Goal: Check status: Check status

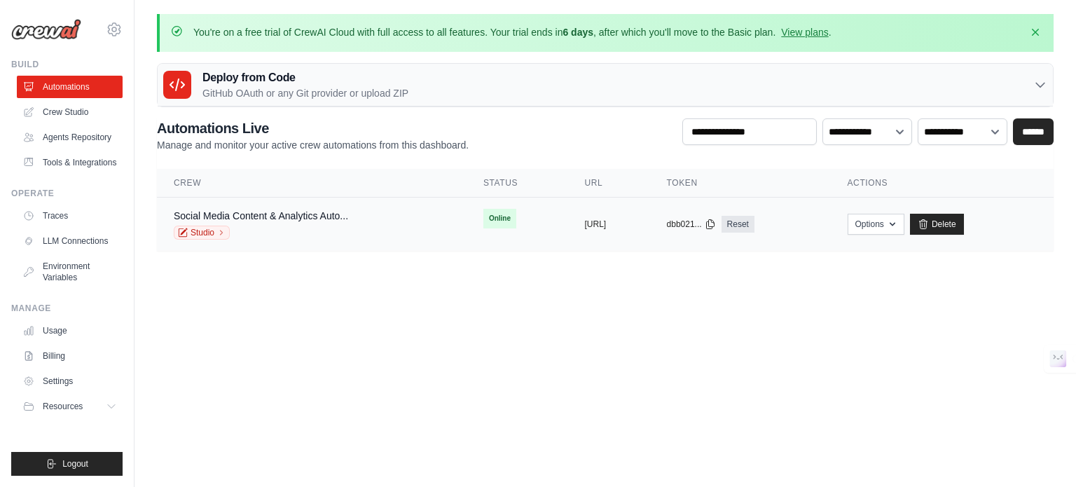
click at [303, 205] on td "Social Media Content & Analytics Auto... Studio" at bounding box center [312, 225] width 310 height 54
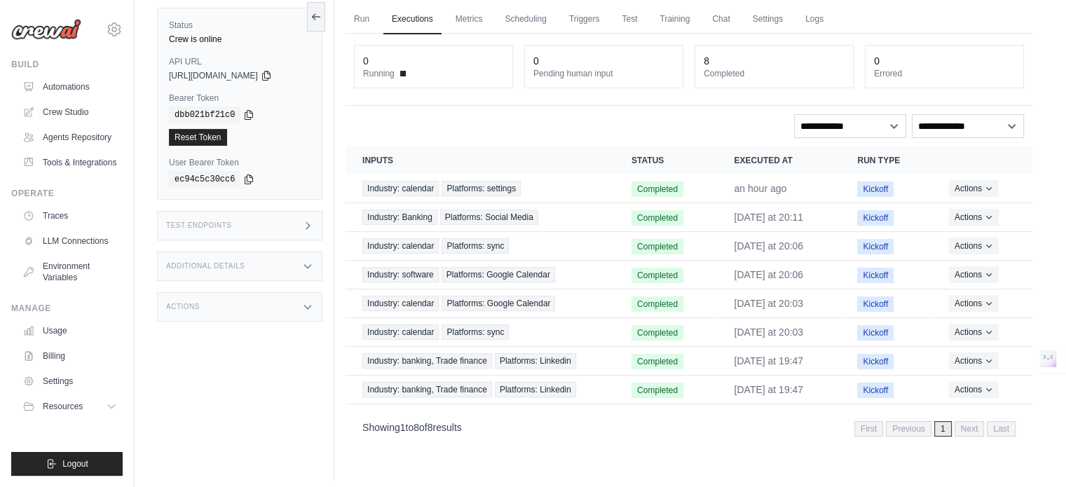
scroll to position [102, 0]
click at [970, 186] on button "Actions" at bounding box center [974, 187] width 50 height 17
click at [978, 214] on link "View Details" at bounding box center [970, 213] width 90 height 22
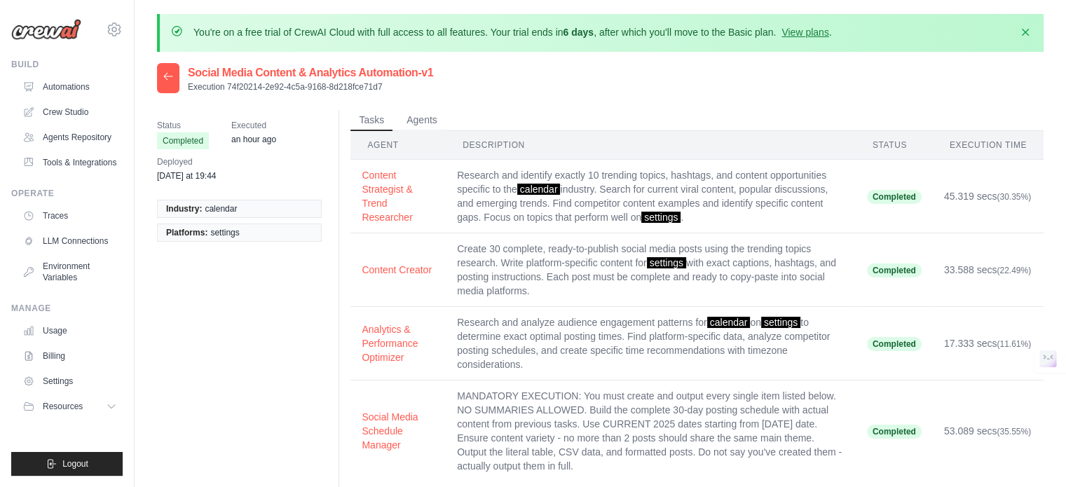
click at [235, 207] on span "calendar" at bounding box center [221, 208] width 32 height 11
click at [228, 209] on span "calendar" at bounding box center [221, 208] width 32 height 11
click at [174, 72] on div at bounding box center [168, 78] width 22 height 30
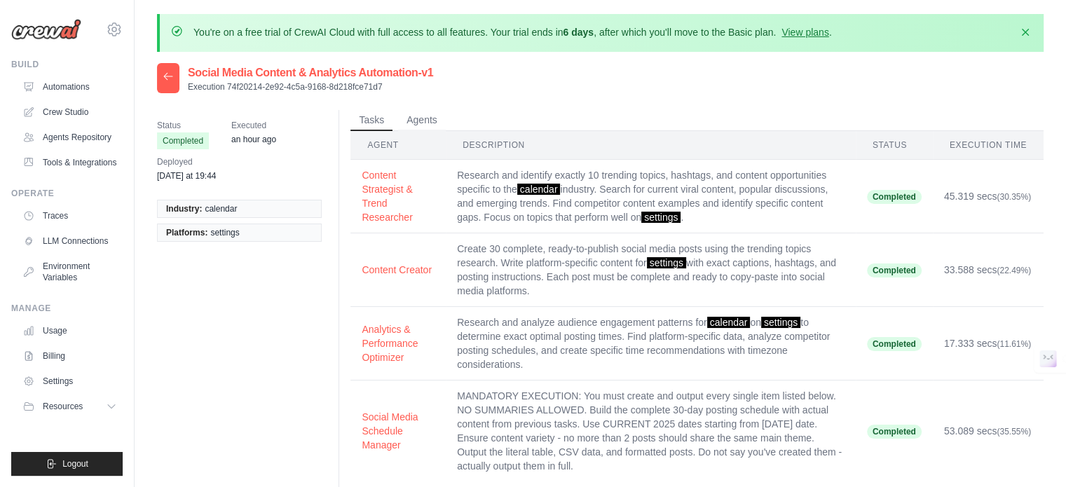
click at [165, 78] on icon at bounding box center [168, 76] width 11 height 11
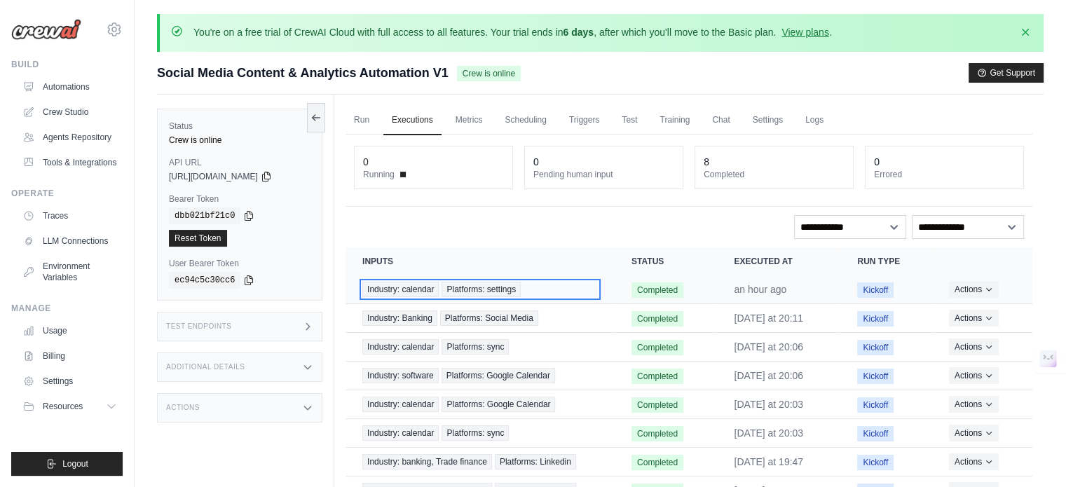
click at [555, 288] on div "Industry: calendar Platforms: settings" at bounding box center [479, 289] width 235 height 15
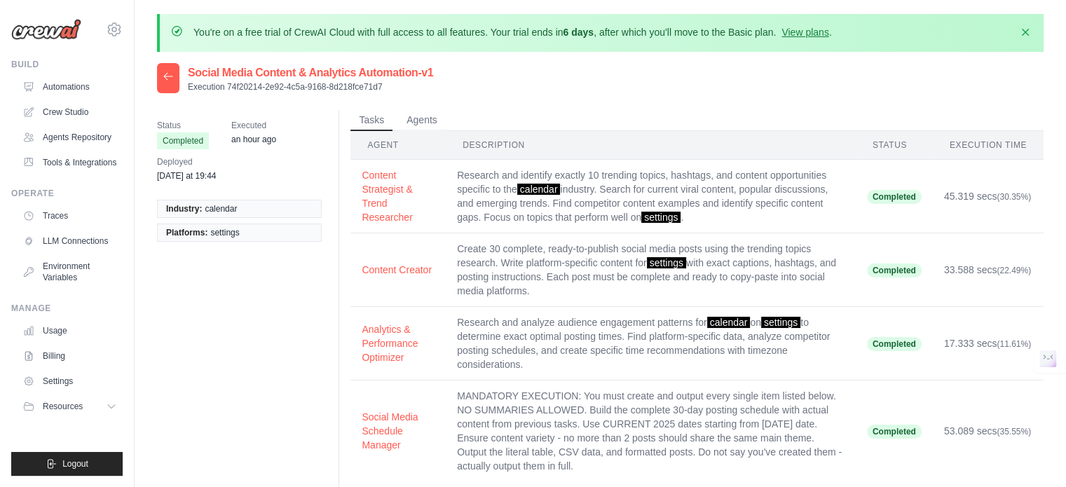
click at [233, 214] on span "calendar" at bounding box center [221, 208] width 32 height 11
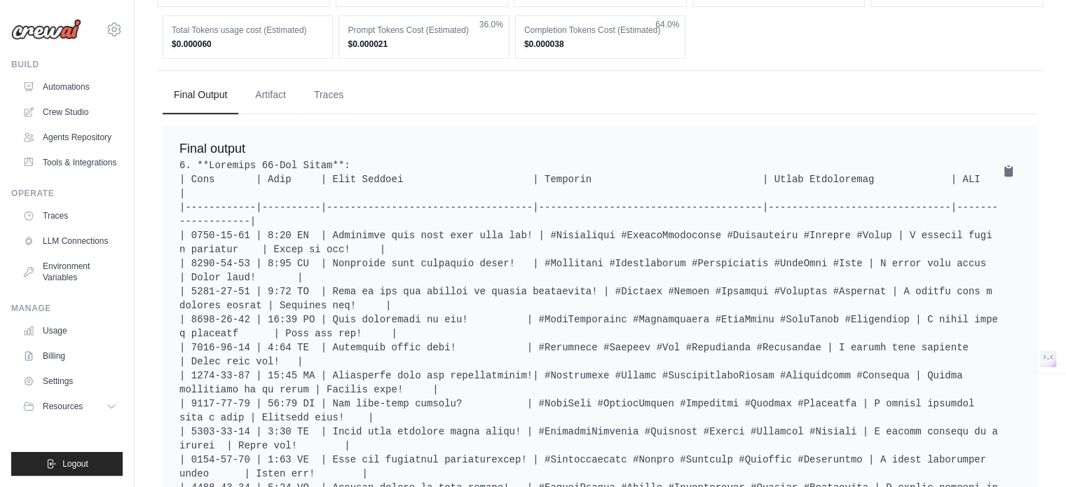
scroll to position [532, 0]
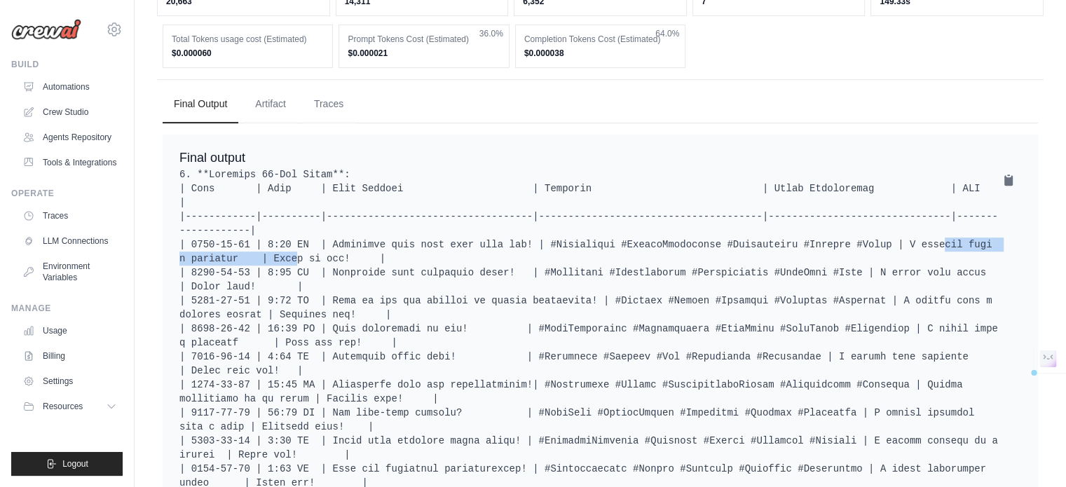
drag, startPoint x: 846, startPoint y: 239, endPoint x: 1033, endPoint y: 244, distance: 187.1
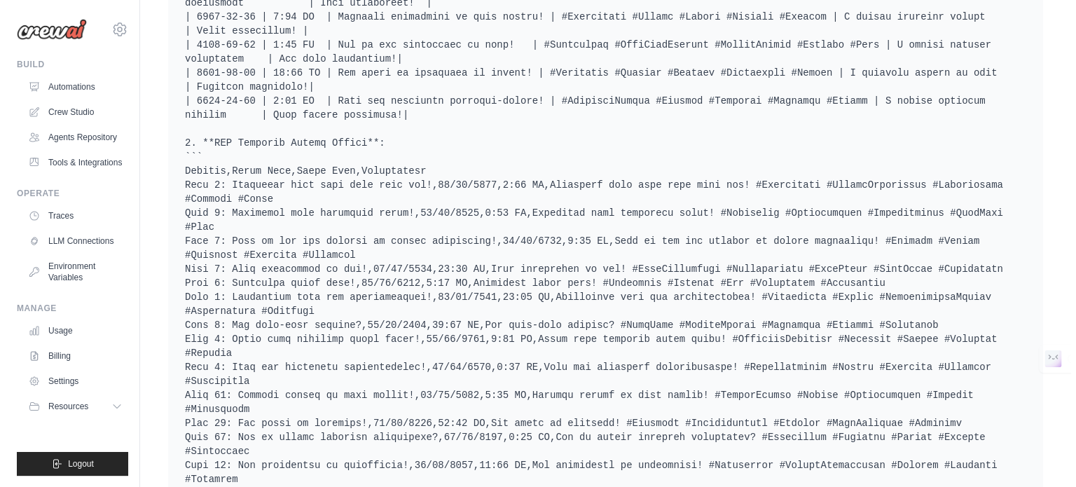
scroll to position [0, 0]
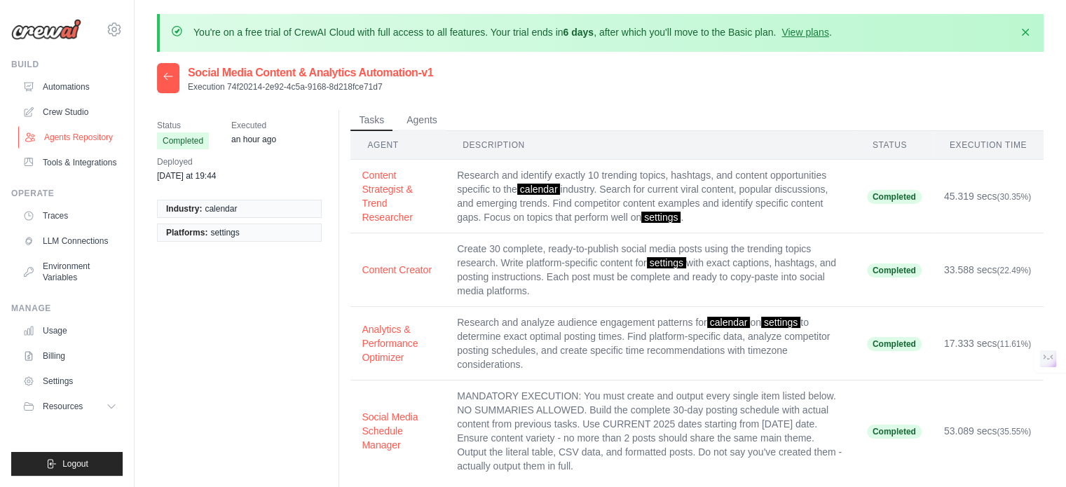
click at [74, 137] on link "Agents Repository" at bounding box center [71, 137] width 106 height 22
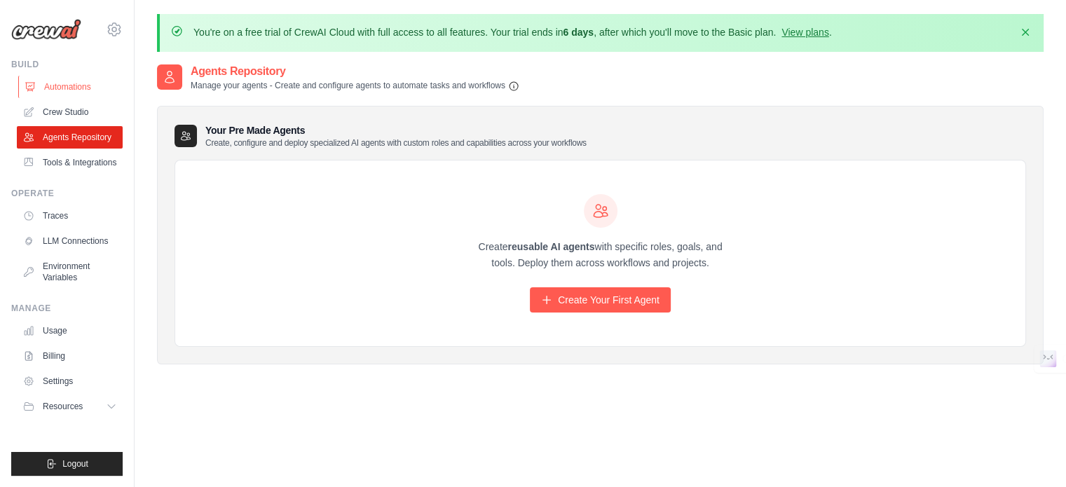
click at [90, 81] on link "Automations" at bounding box center [71, 87] width 106 height 22
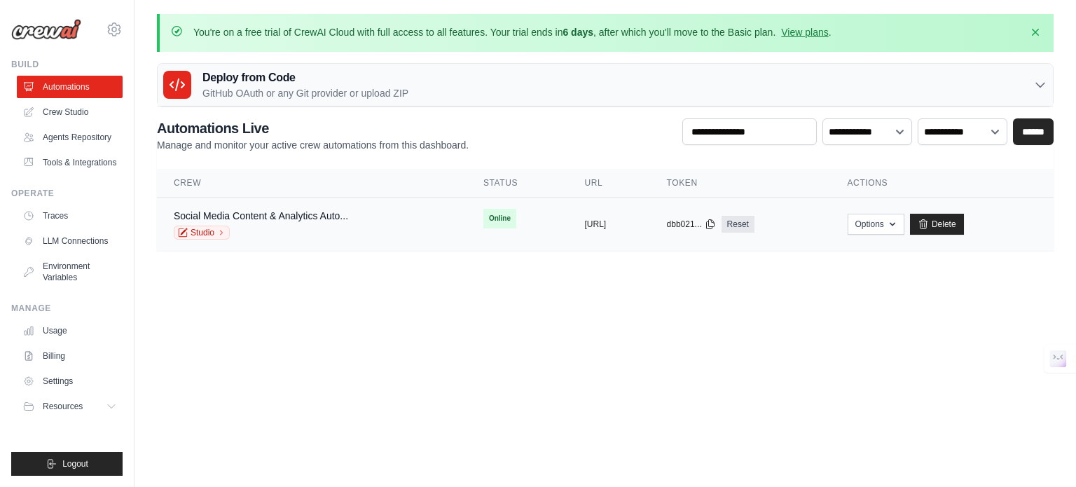
click at [256, 223] on div "Social Media Content & Analytics Auto... Studio" at bounding box center [261, 224] width 174 height 31
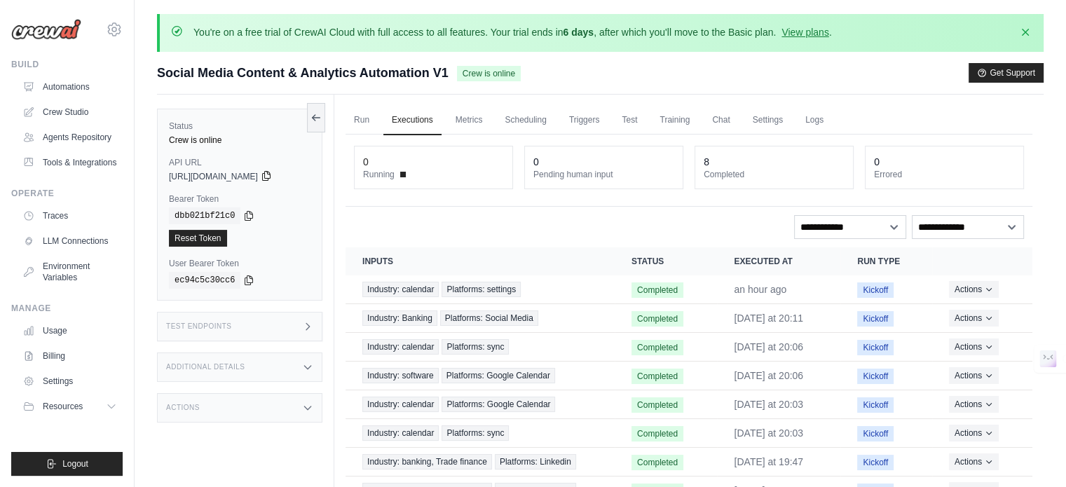
click at [272, 175] on icon at bounding box center [266, 175] width 11 height 11
click at [470, 110] on link "Metrics" at bounding box center [469, 120] width 44 height 29
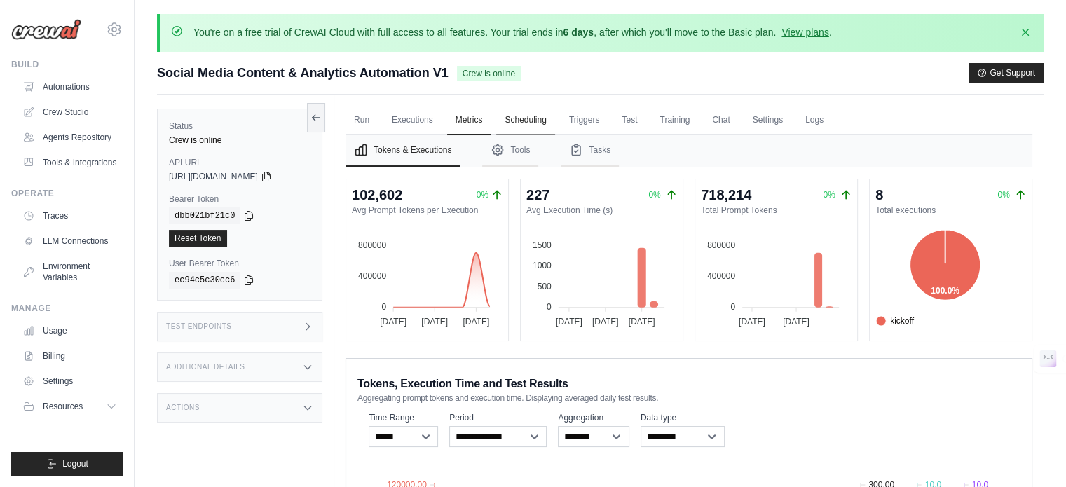
click at [531, 118] on link "Scheduling" at bounding box center [525, 120] width 58 height 29
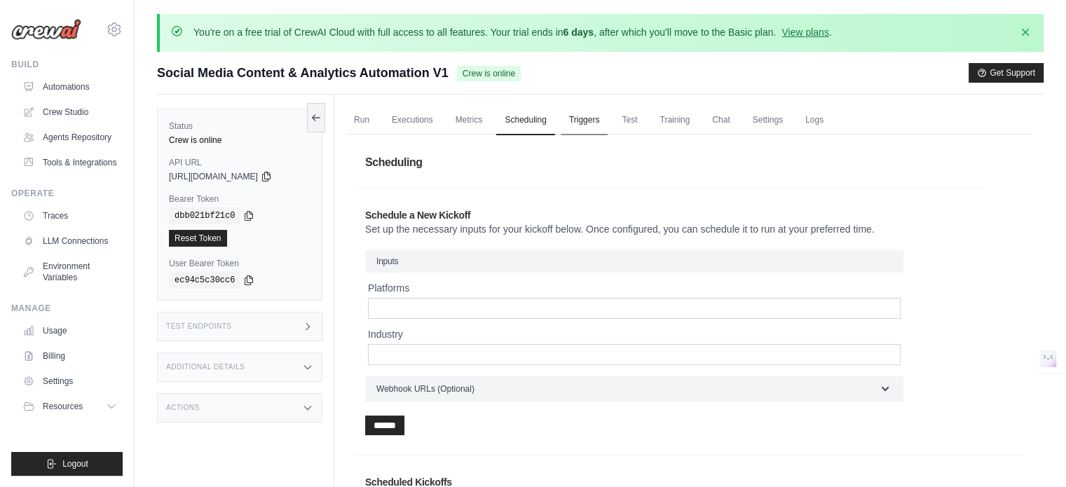
click at [574, 118] on link "Triggers" at bounding box center [584, 120] width 48 height 29
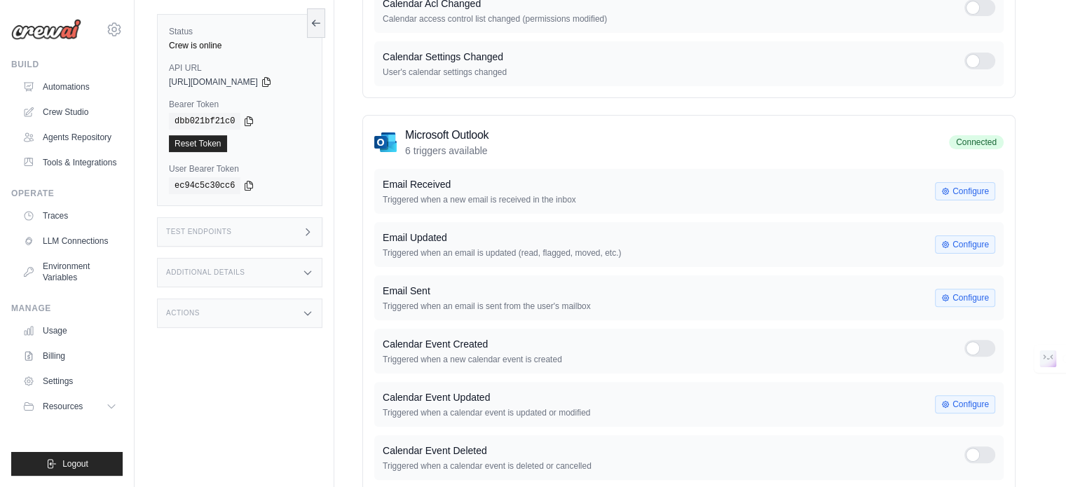
scroll to position [384, 0]
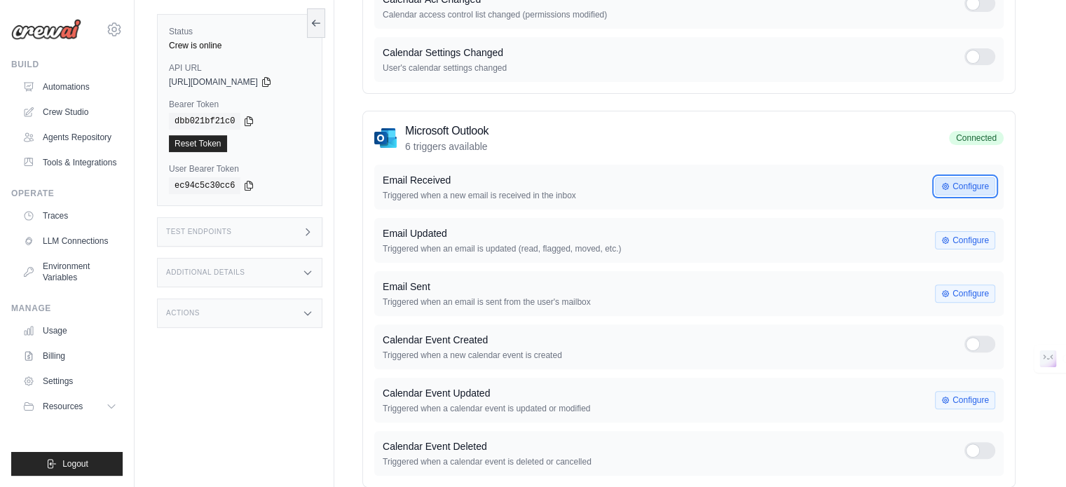
click at [971, 187] on button "Configure" at bounding box center [965, 186] width 60 height 18
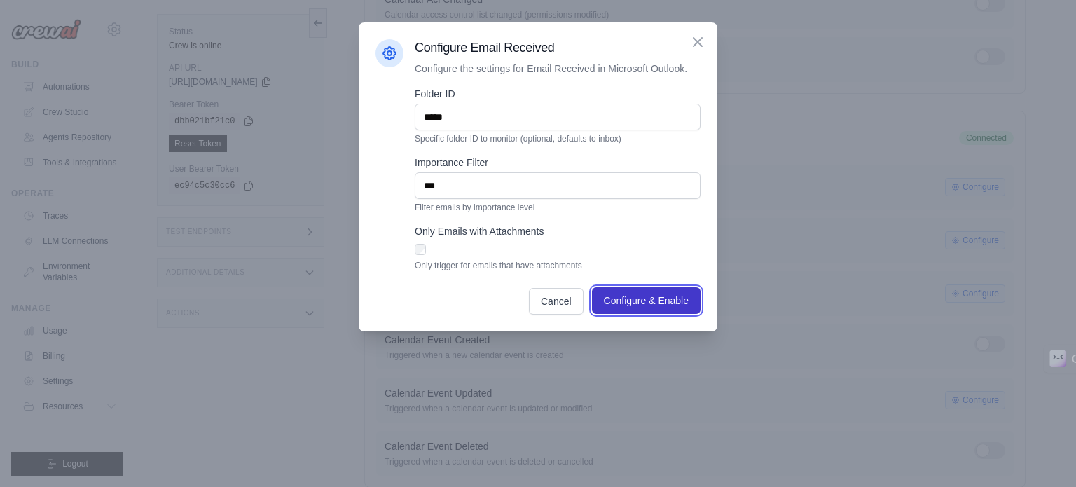
click at [646, 302] on span "Configure & Enable" at bounding box center [646, 301] width 85 height 14
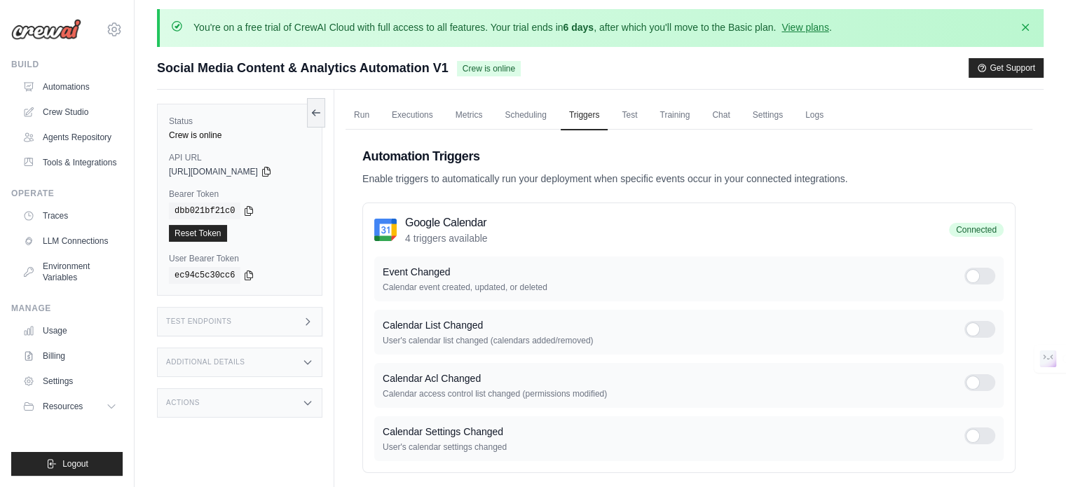
scroll to position [0, 0]
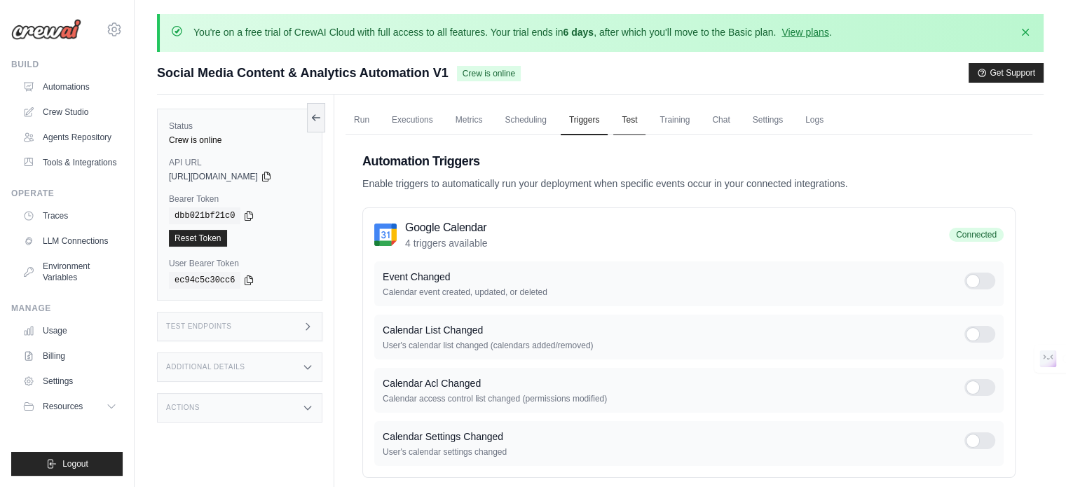
click at [638, 121] on link "Test" at bounding box center [629, 120] width 32 height 29
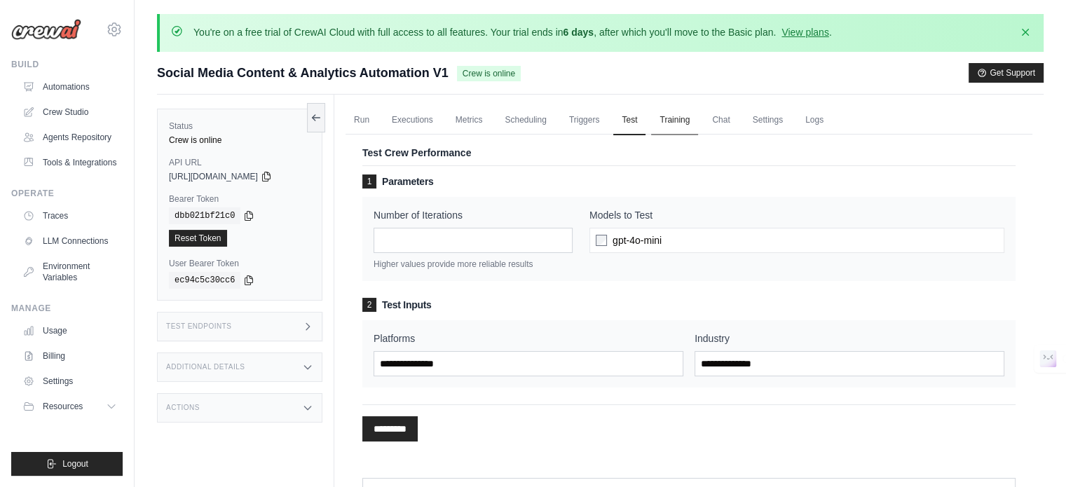
click at [667, 120] on link "Training" at bounding box center [674, 120] width 47 height 29
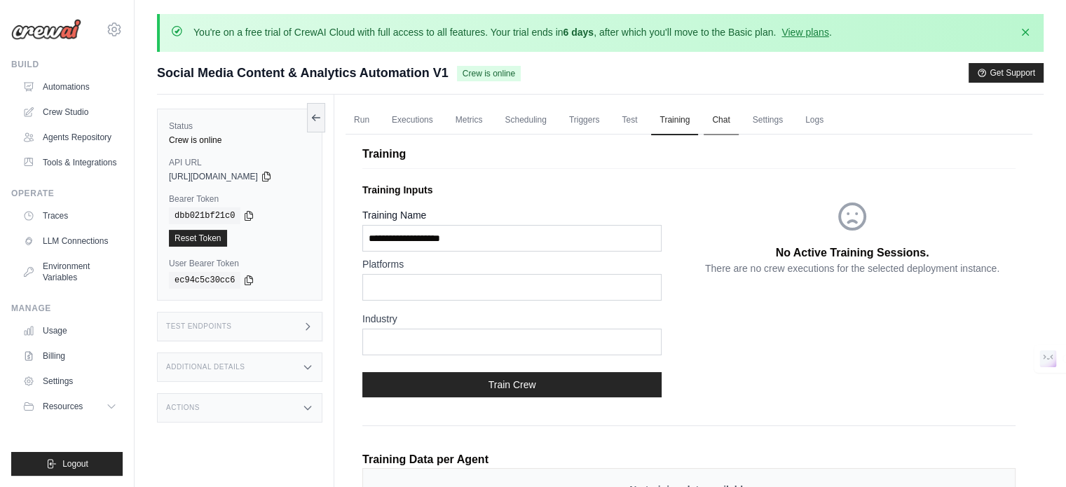
click at [731, 128] on link "Chat" at bounding box center [720, 120] width 34 height 29
click at [752, 108] on link "Settings" at bounding box center [767, 120] width 47 height 29
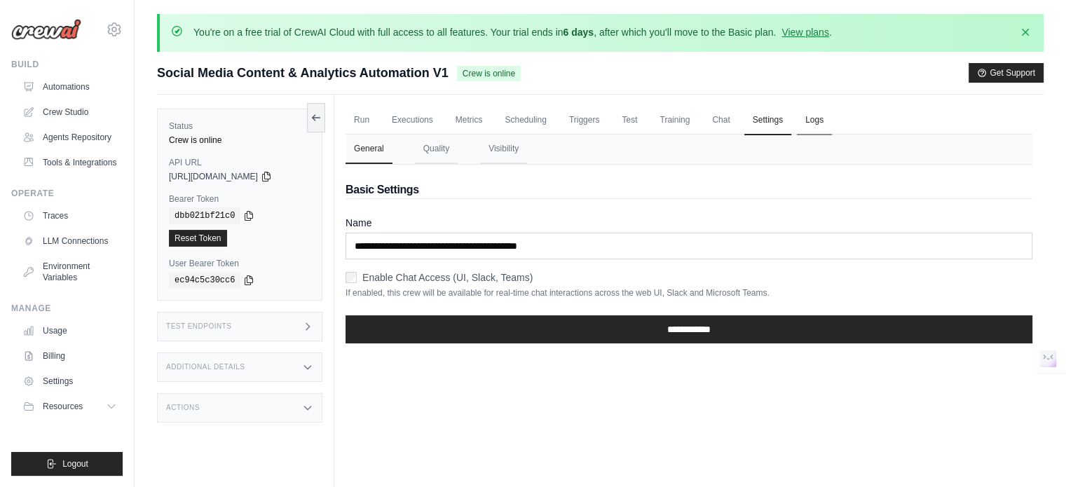
click at [797, 119] on link "Logs" at bounding box center [814, 120] width 35 height 29
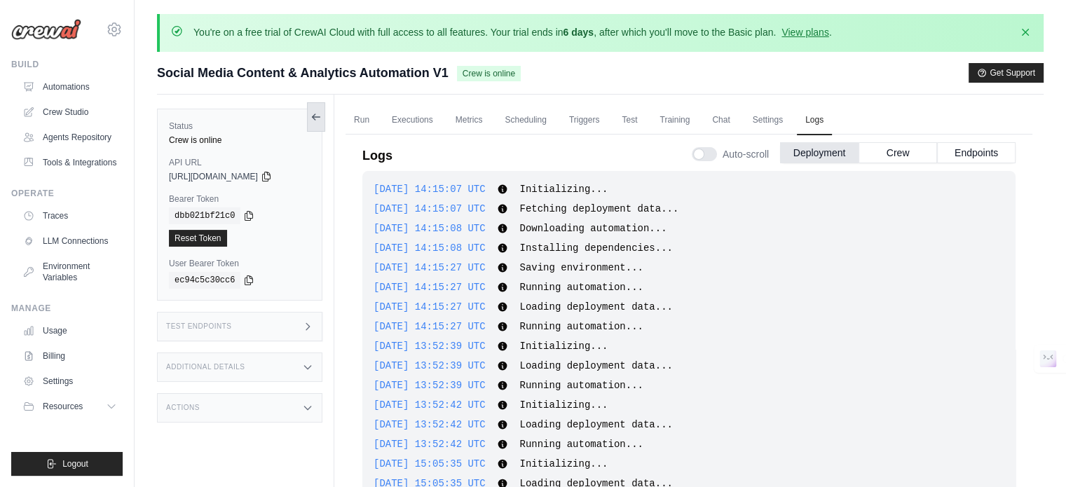
scroll to position [64, 0]
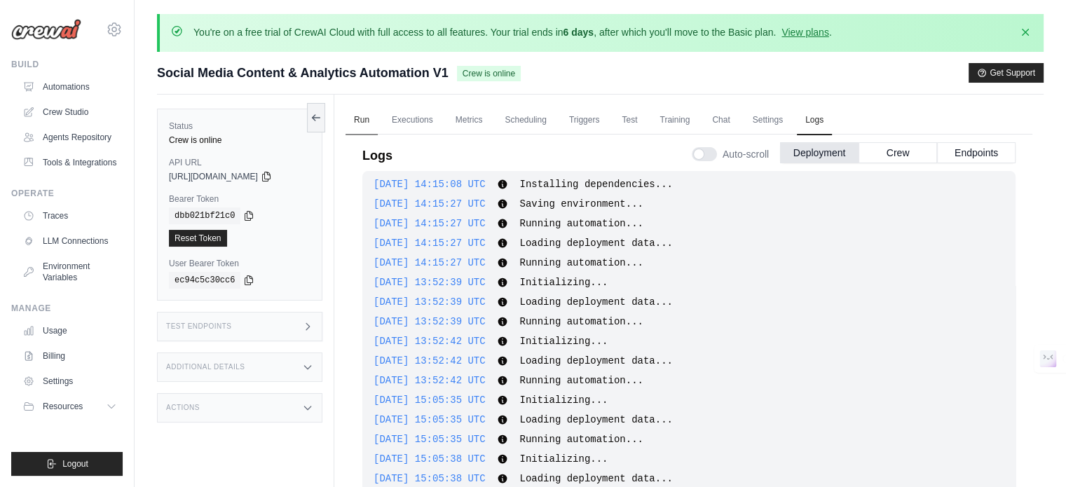
click at [352, 106] on link "Run" at bounding box center [361, 120] width 32 height 29
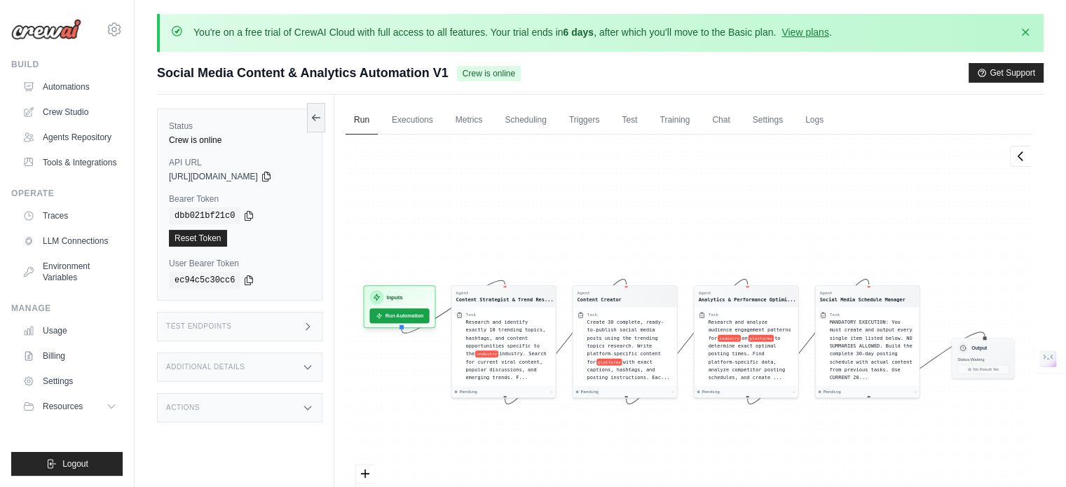
scroll to position [108, 0]
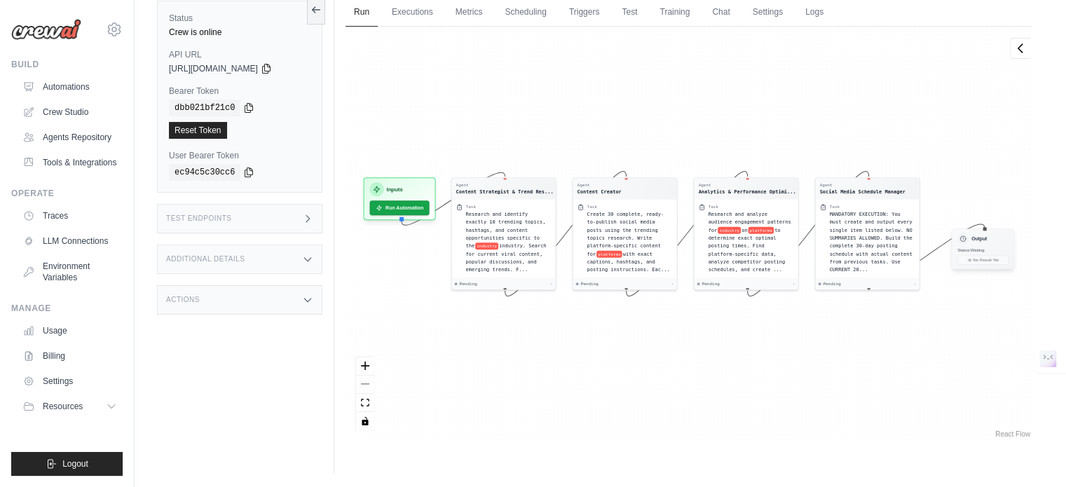
click at [982, 235] on h3 "Output" at bounding box center [978, 238] width 15 height 7
click at [991, 253] on div "Output Status: Waiting No Result Yet" at bounding box center [982, 248] width 63 height 41
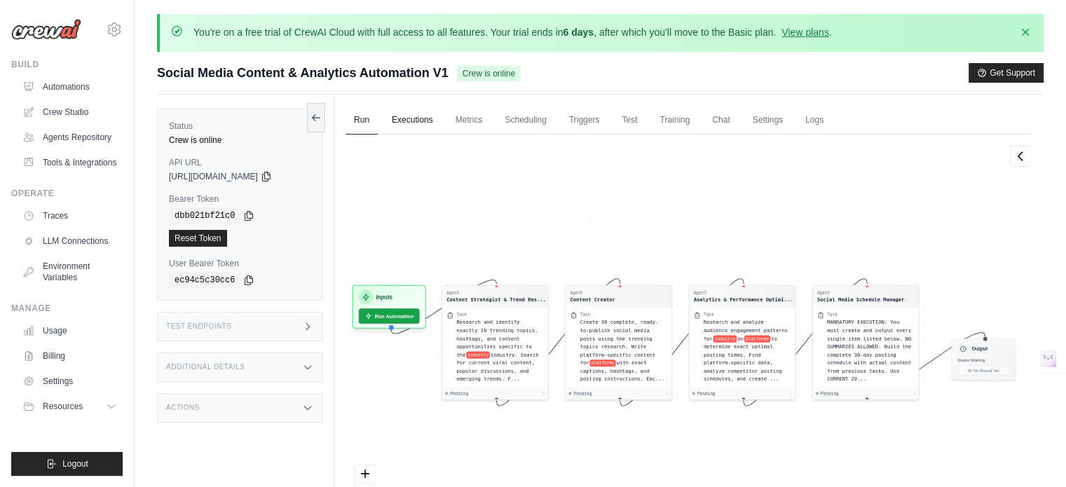
click at [401, 117] on link "Executions" at bounding box center [412, 120] width 58 height 29
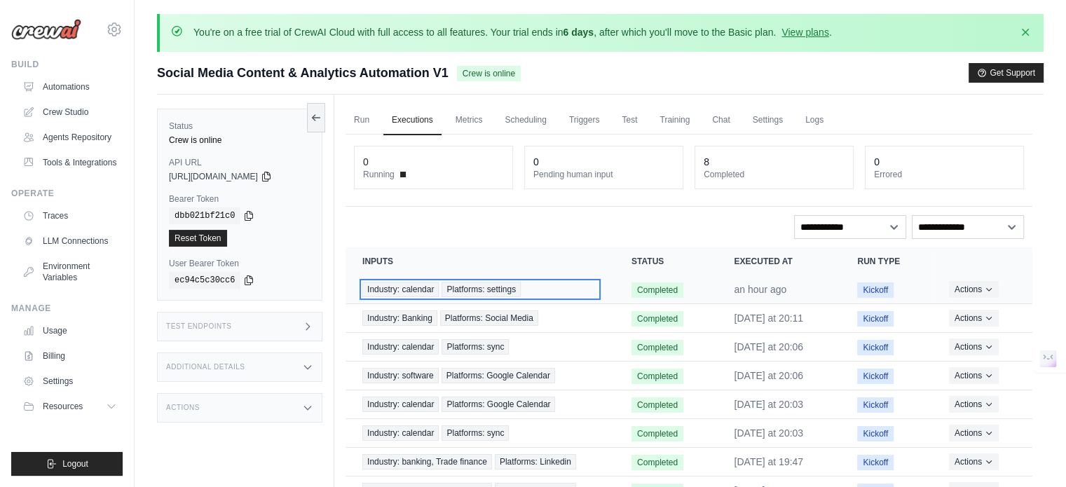
click at [549, 294] on div "Industry: calendar Platforms: settings" at bounding box center [479, 289] width 235 height 15
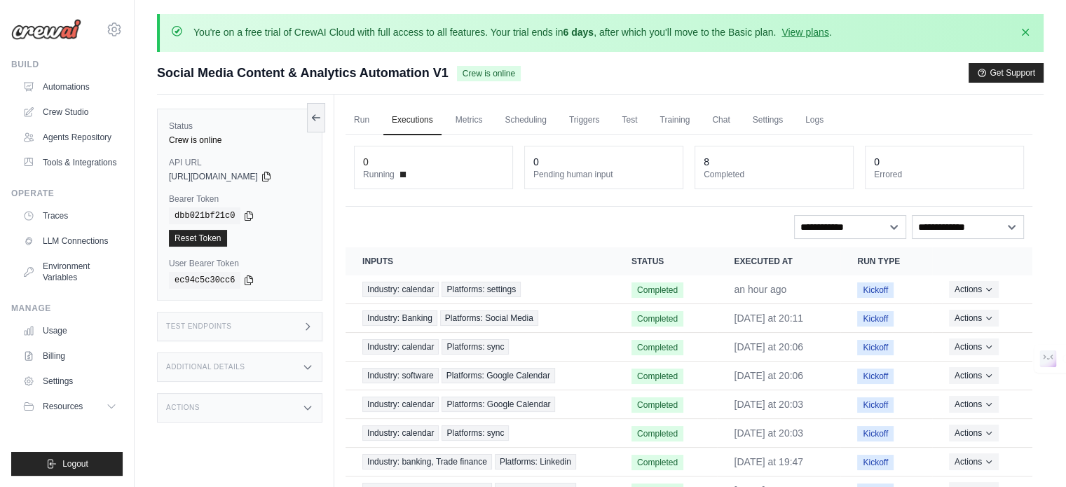
click at [967, 212] on div "**********" at bounding box center [688, 341] width 687 height 412
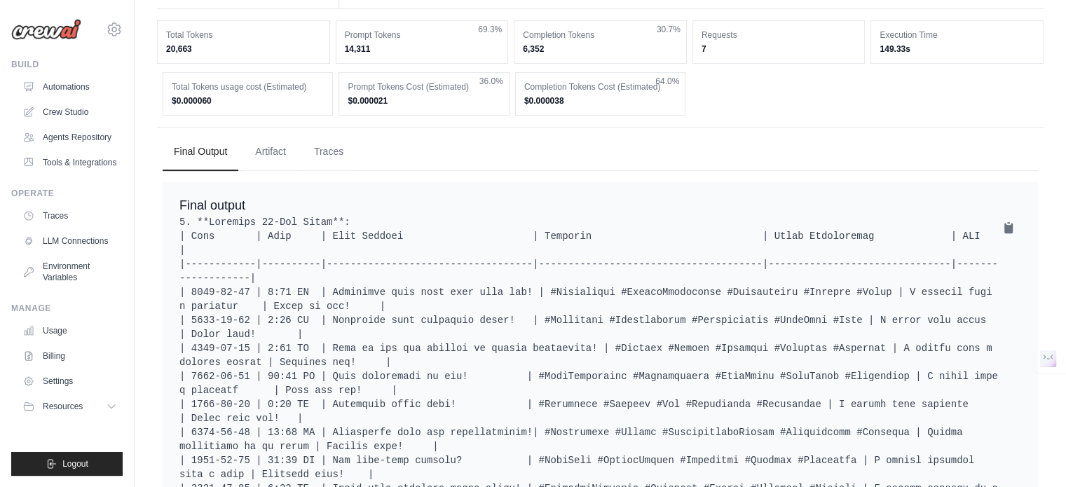
scroll to position [493, 0]
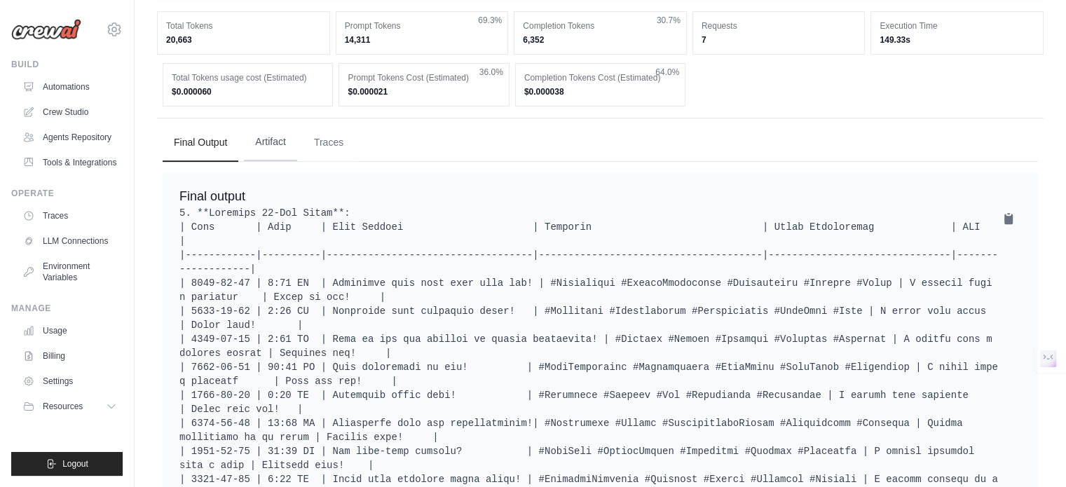
click at [274, 136] on button "Artifact" at bounding box center [270, 142] width 53 height 38
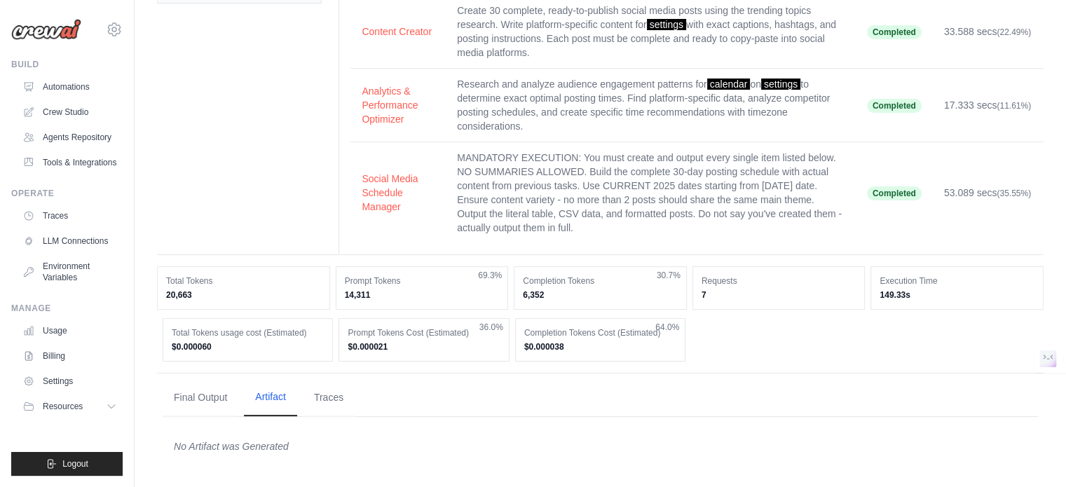
scroll to position [235, 0]
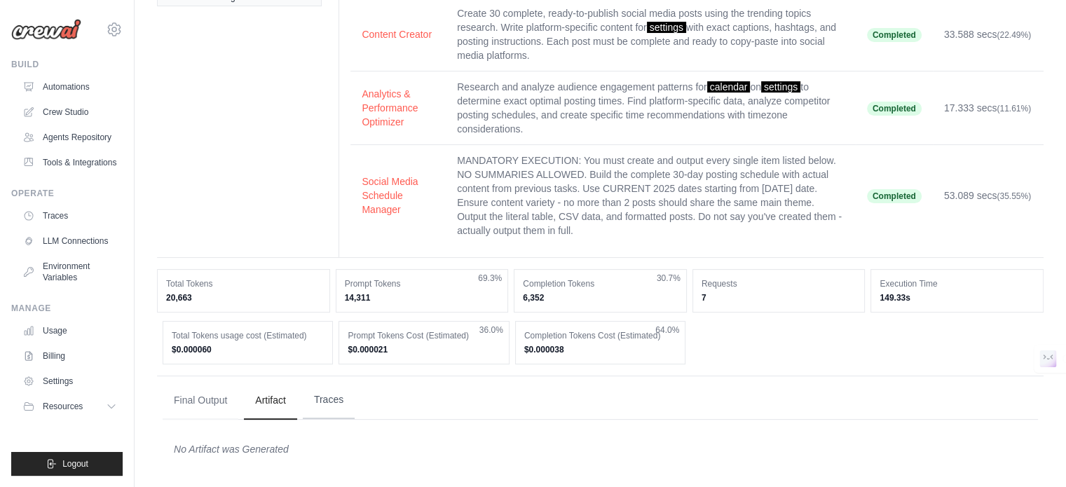
click at [340, 385] on button "Traces" at bounding box center [329, 400] width 52 height 38
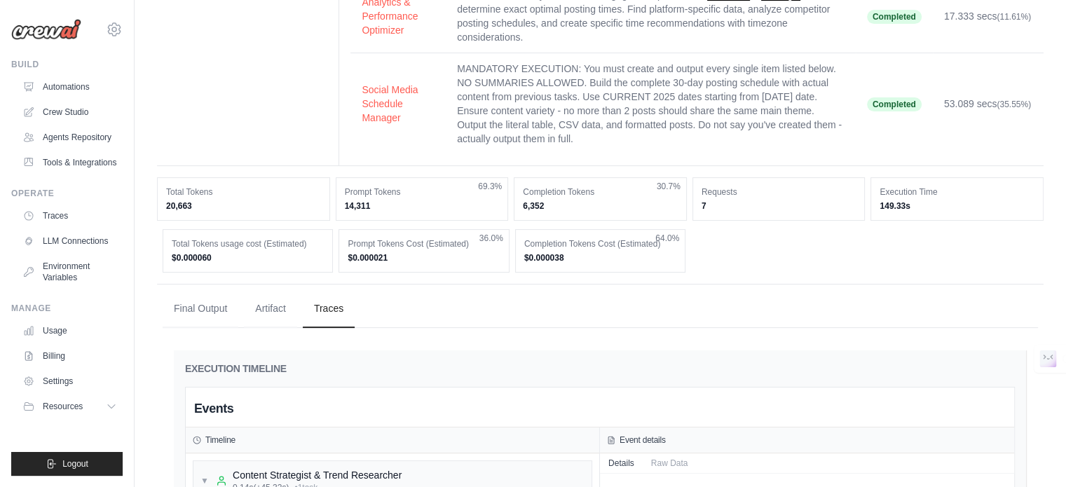
scroll to position [325, 0]
click at [195, 310] on button "Final Output" at bounding box center [201, 310] width 76 height 38
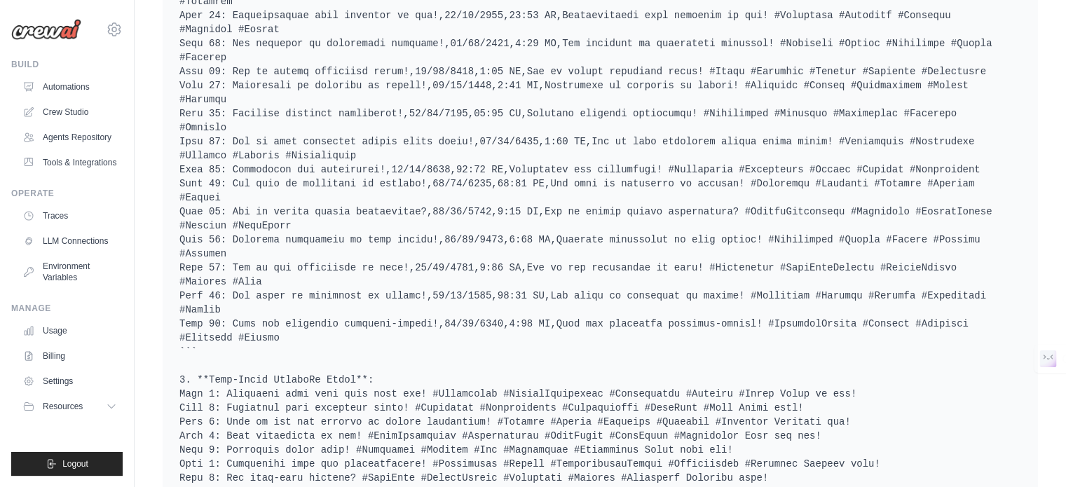
scroll to position [1969, 0]
